Goal: Check status

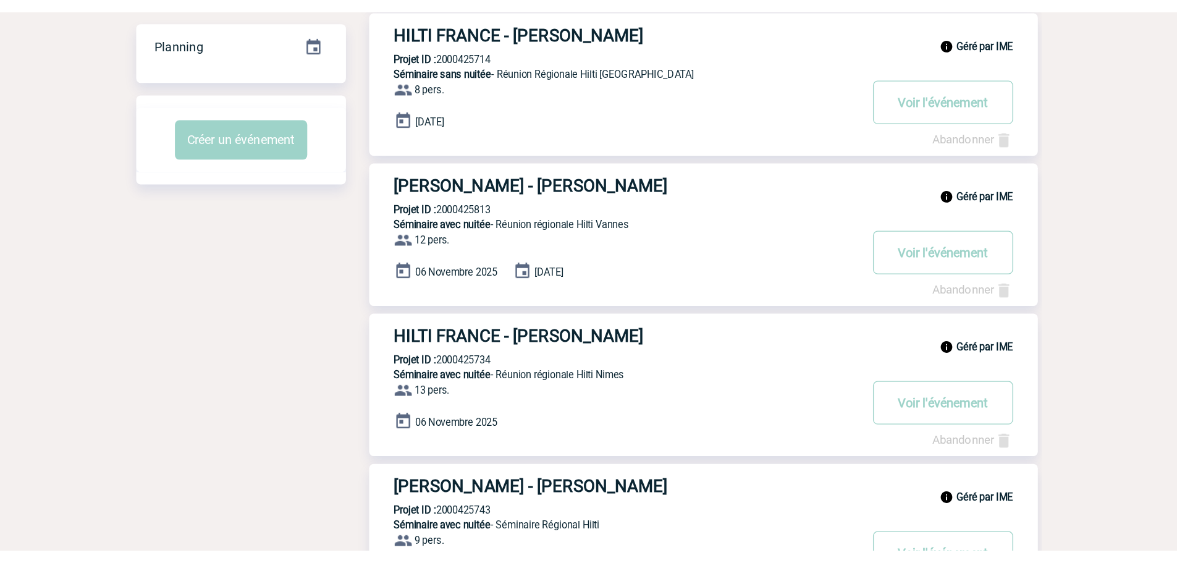
scroll to position [258, 0]
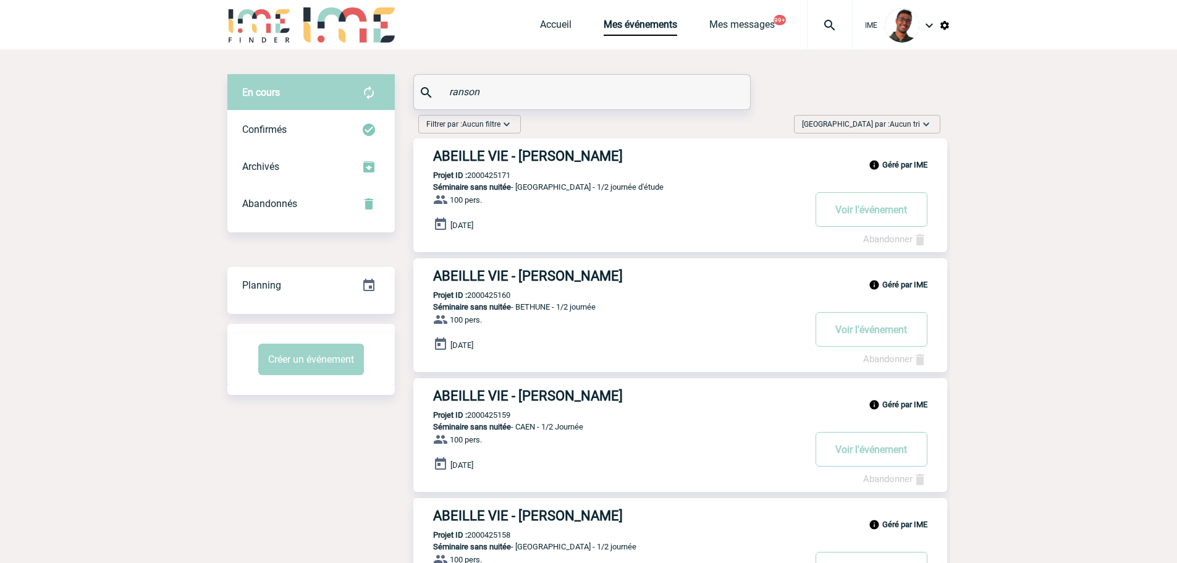
drag, startPoint x: 491, startPoint y: 100, endPoint x: 404, endPoint y: 101, distance: 87.1
paste input "GRIMOULT"
type input "GRIMOULT"
click at [323, 129] on div "Confirmés" at bounding box center [310, 129] width 167 height 37
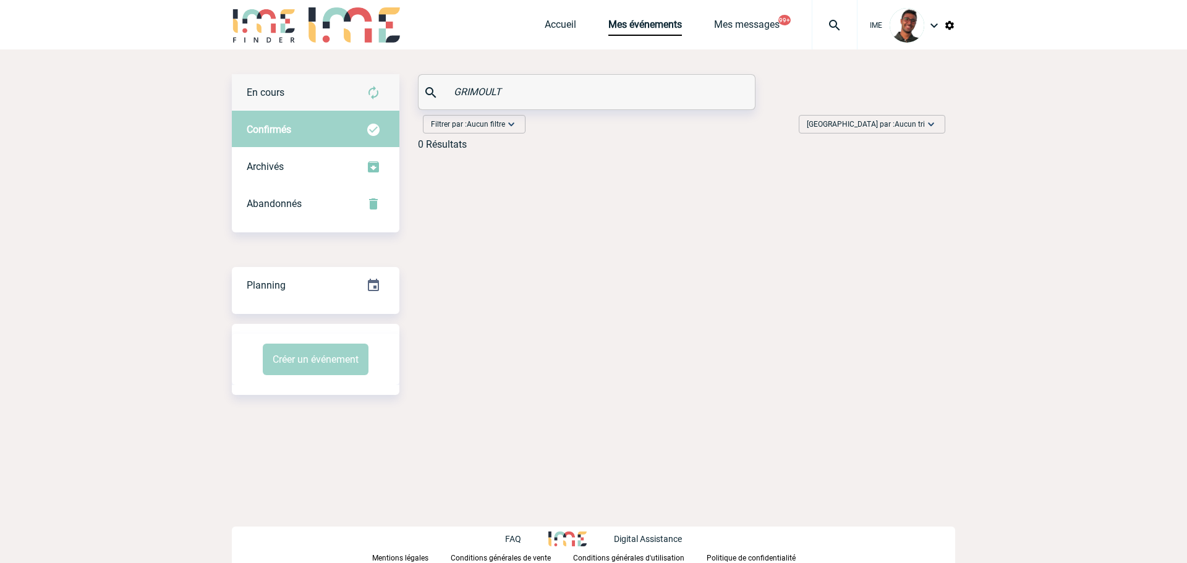
click at [336, 98] on div "En cours" at bounding box center [315, 92] width 167 height 37
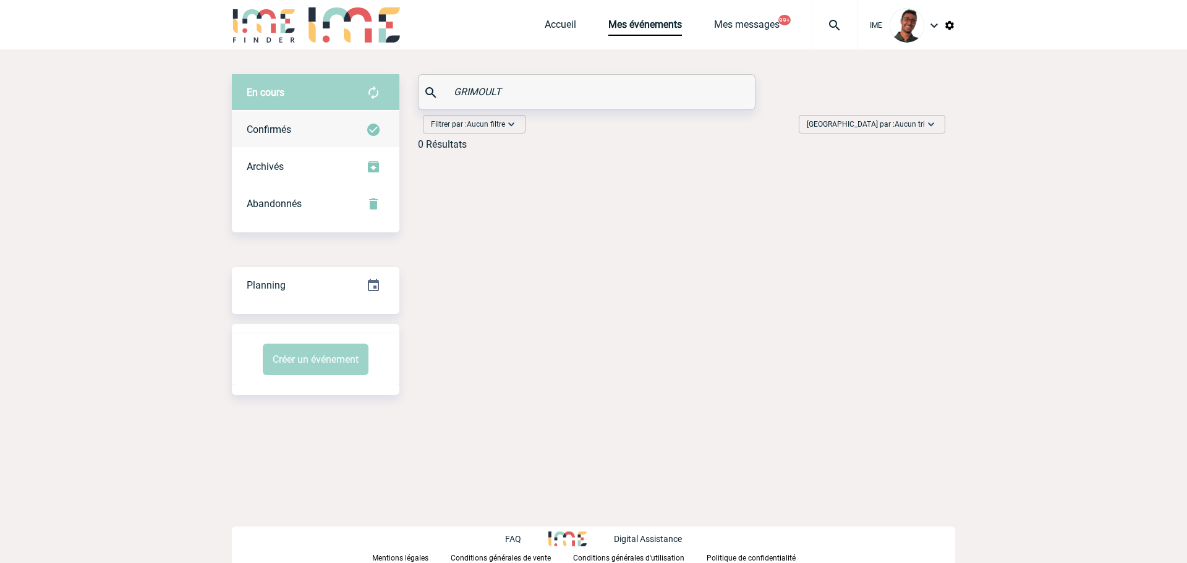
click at [318, 137] on div "Confirmés" at bounding box center [315, 129] width 167 height 37
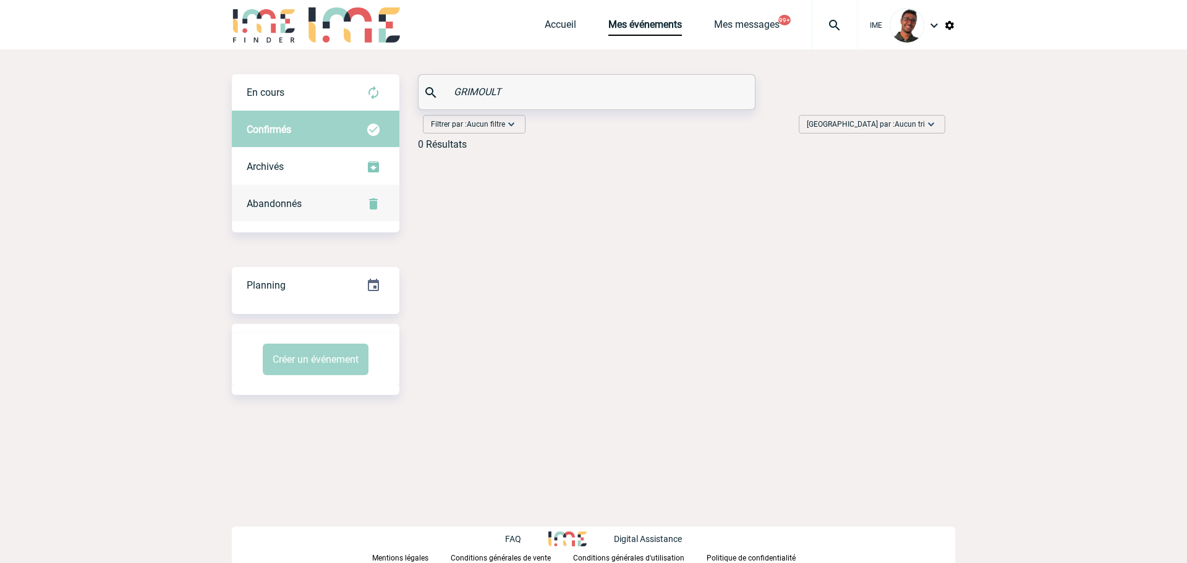
click at [316, 200] on div "Abandonnés" at bounding box center [315, 203] width 167 height 37
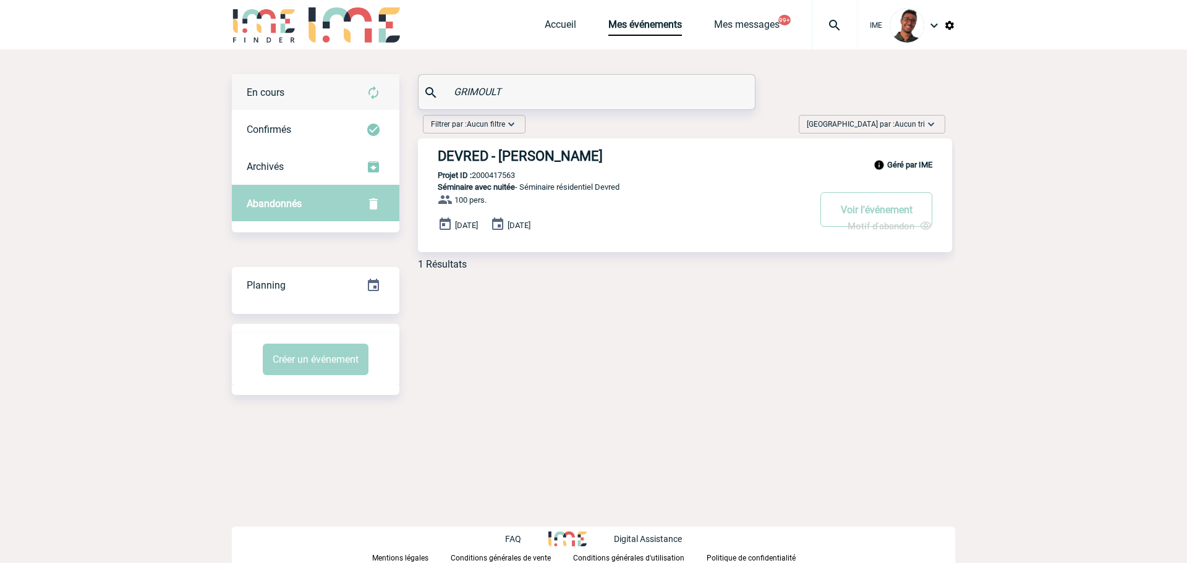
click at [324, 96] on div "En cours" at bounding box center [315, 92] width 167 height 37
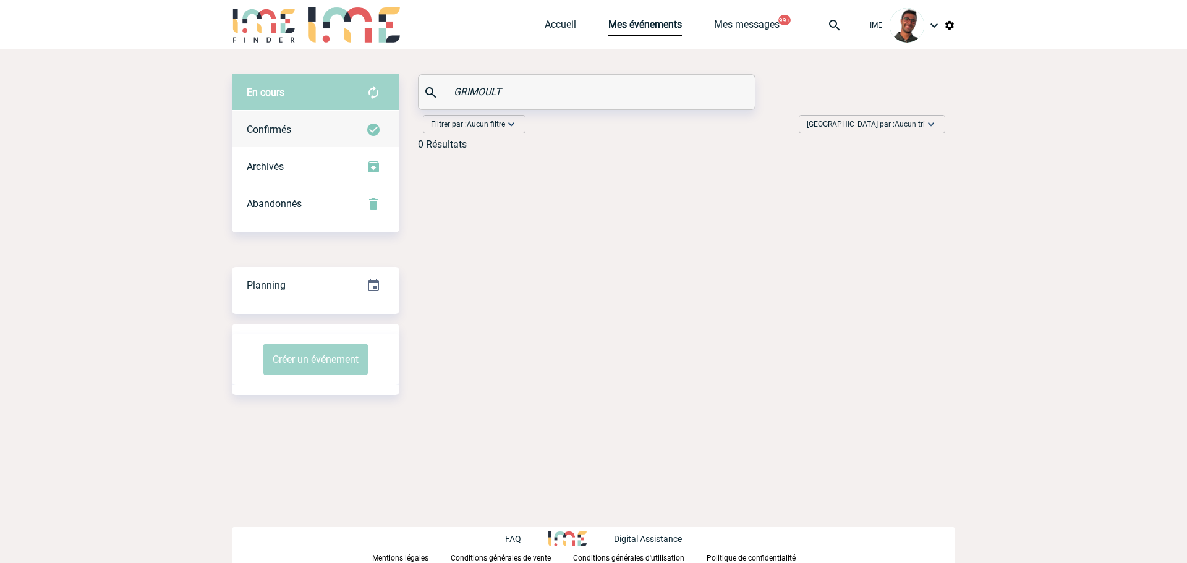
click at [331, 119] on div "Confirmés" at bounding box center [315, 129] width 167 height 37
